Goal: Find specific page/section: Find specific page/section

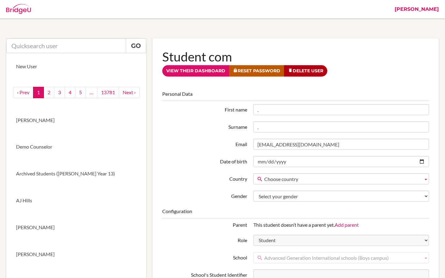
click at [433, 7] on link "[PERSON_NAME]" at bounding box center [416, 9] width 50 height 19
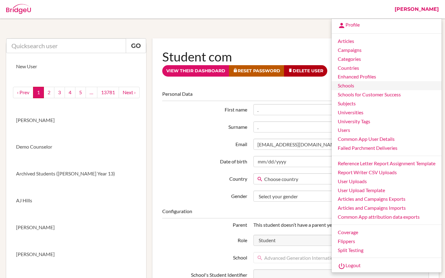
click at [349, 84] on link "Schools" at bounding box center [386, 85] width 110 height 9
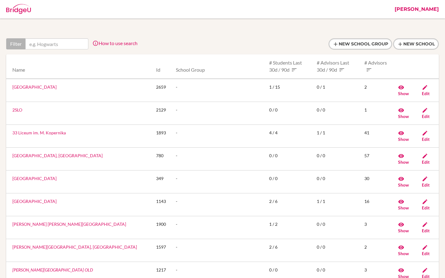
click at [261, 38] on div at bounding box center [222, 43] width 432 height 11
drag, startPoint x: 430, startPoint y: 5, endPoint x: 430, endPoint y: 242, distance: 237.1
click at [437, 8] on link "Riya" at bounding box center [416, 9] width 50 height 19
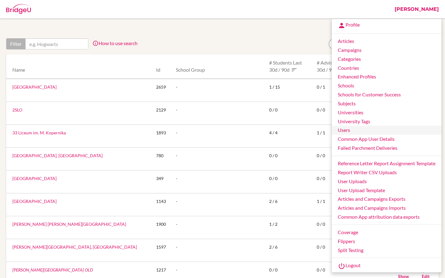
click at [342, 131] on link "Users" at bounding box center [386, 130] width 110 height 9
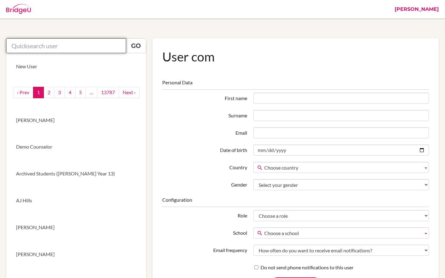
click at [46, 43] on input "text" at bounding box center [66, 45] width 120 height 15
paste input "isimon2008@163.com"
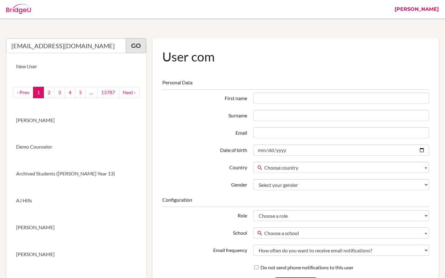
click at [136, 45] on link "Go" at bounding box center [136, 45] width 20 height 15
click at [72, 47] on input "isimon2008@163.com" at bounding box center [66, 45] width 120 height 15
click at [134, 46] on link "Go" at bounding box center [136, 45] width 20 height 15
drag, startPoint x: 79, startPoint y: 47, endPoint x: 0, endPoint y: 42, distance: 78.9
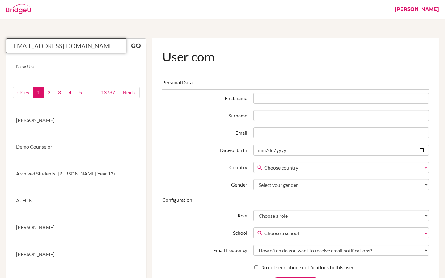
paste input ">"
type input "isimon2008@163.com"
click at [140, 44] on link "Go" at bounding box center [136, 45] width 20 height 15
click at [428, 8] on link "Riya" at bounding box center [416, 9] width 50 height 19
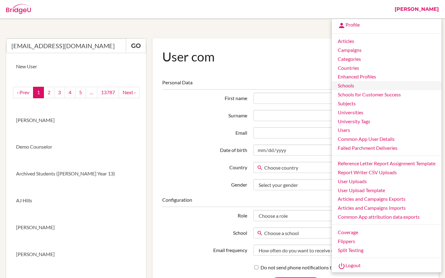
click at [343, 86] on link "Schools" at bounding box center [386, 85] width 110 height 9
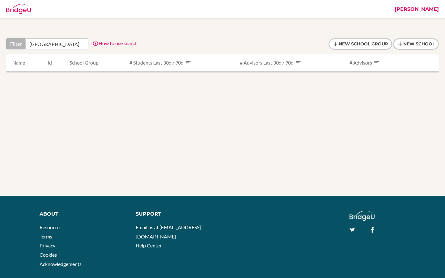
click at [436, 10] on link "Riya" at bounding box center [416, 9] width 50 height 19
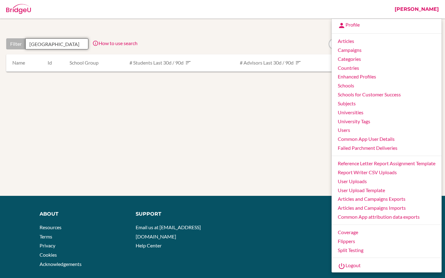
click at [30, 44] on input "New Oriental Academy" at bounding box center [56, 43] width 63 height 11
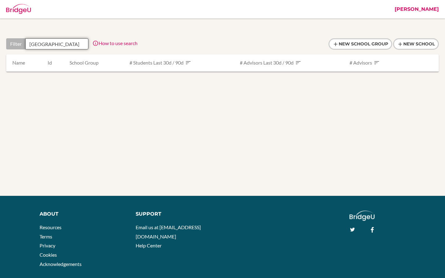
click at [82, 47] on input "New Oriental Academy" at bounding box center [56, 43] width 63 height 11
type input "New Oriental Academy"
click at [432, 9] on link "Riya" at bounding box center [416, 9] width 50 height 19
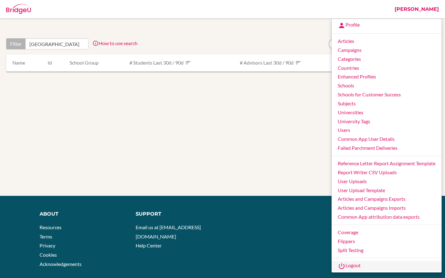
click at [346, 267] on link "Logout" at bounding box center [386, 266] width 110 height 10
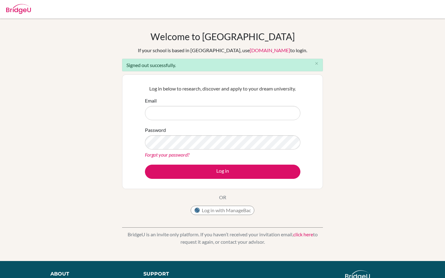
click at [249, 50] on link "[DOMAIN_NAME]" at bounding box center [269, 50] width 40 height 6
